Goal: Task Accomplishment & Management: Manage account settings

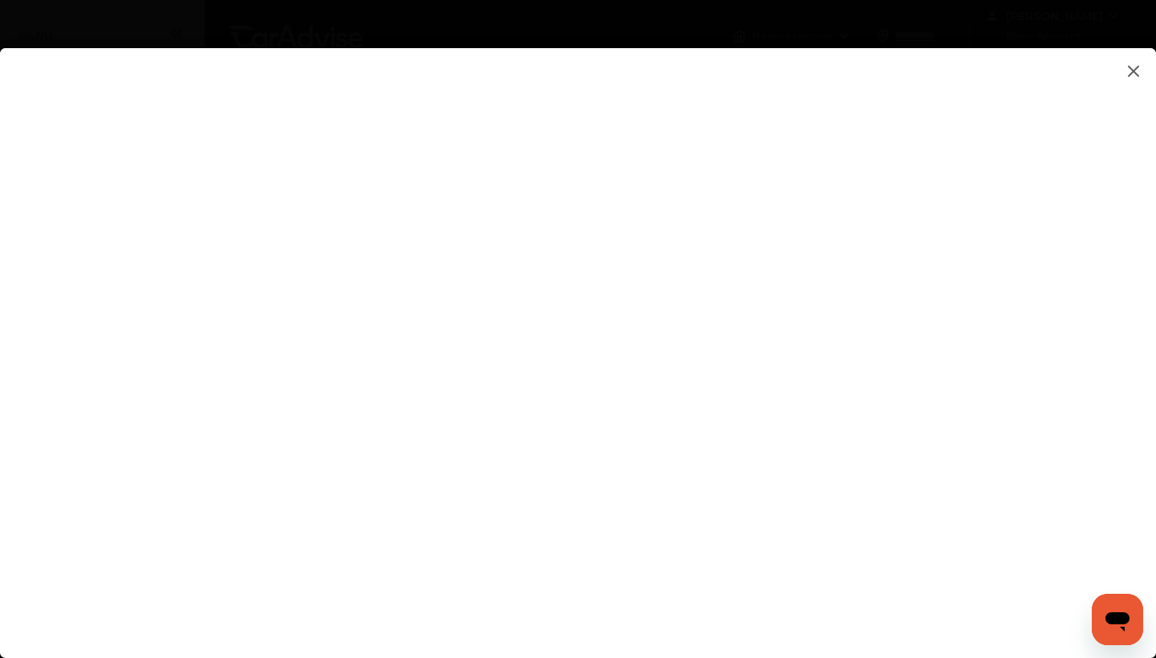
click at [1136, 79] on img at bounding box center [1133, 71] width 19 height 20
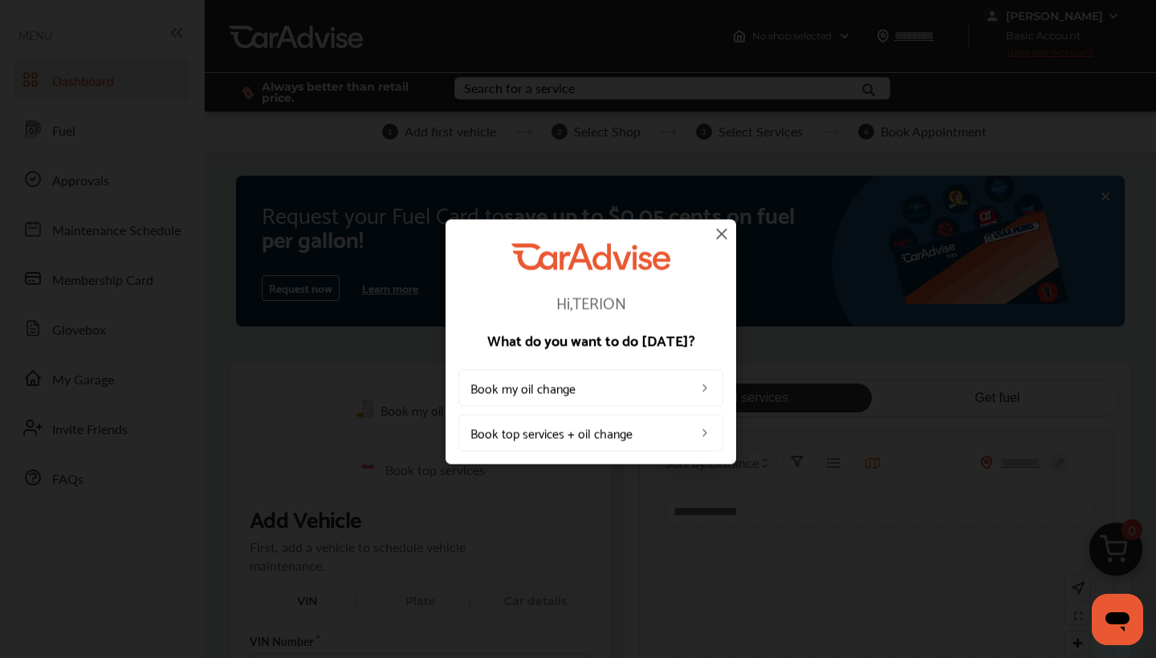
click at [726, 234] on img at bounding box center [721, 233] width 19 height 19
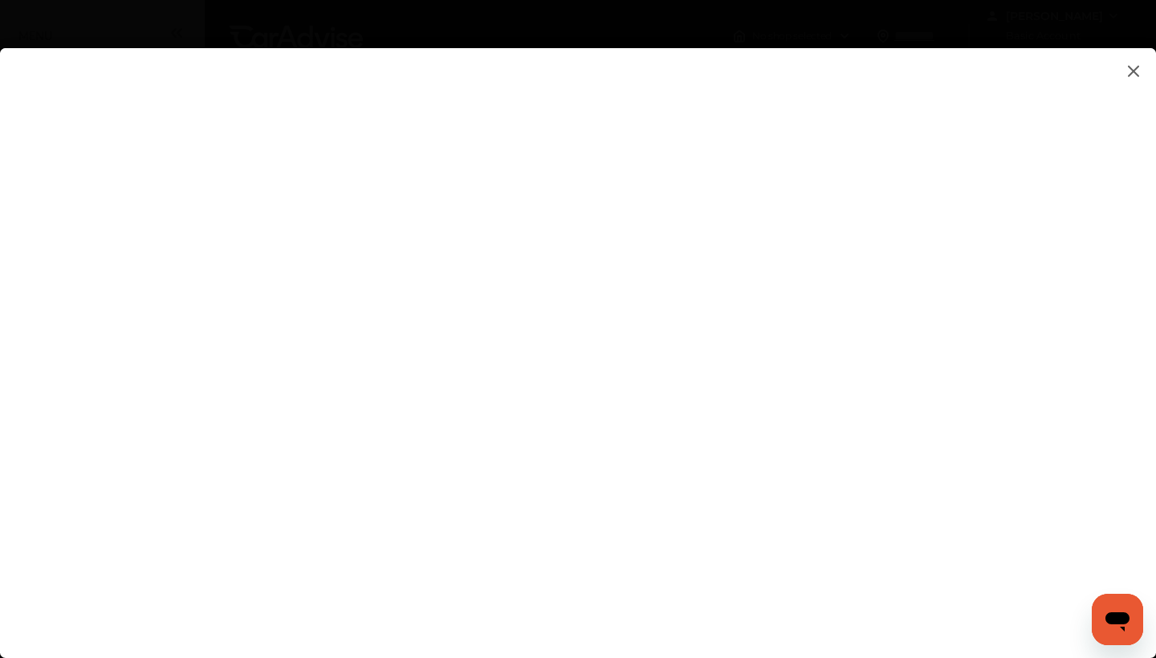
click at [1132, 76] on img at bounding box center [1133, 71] width 19 height 20
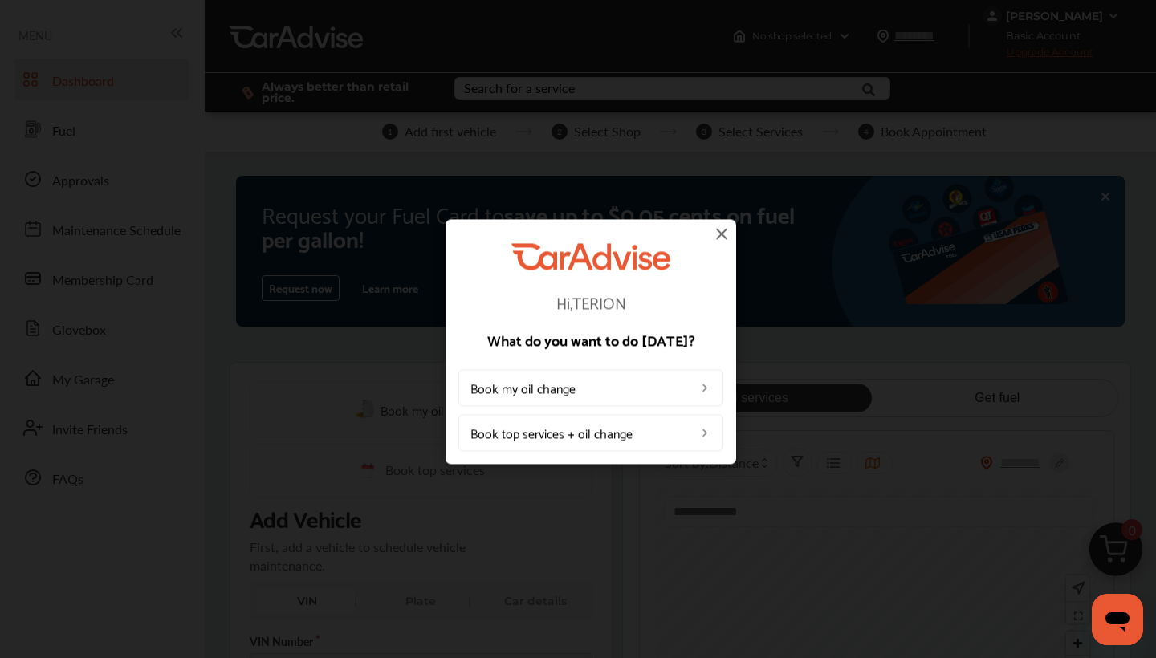
click at [728, 229] on img at bounding box center [721, 233] width 19 height 19
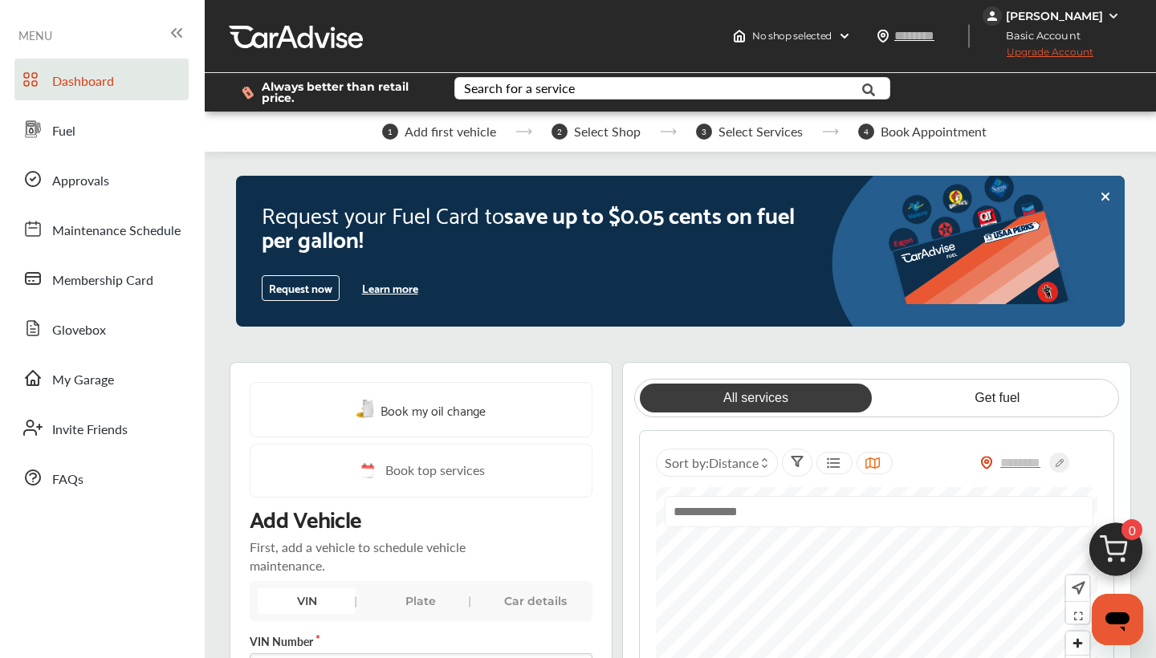
click at [175, 28] on icon at bounding box center [176, 32] width 19 height 19
